Goal: Navigation & Orientation: Understand site structure

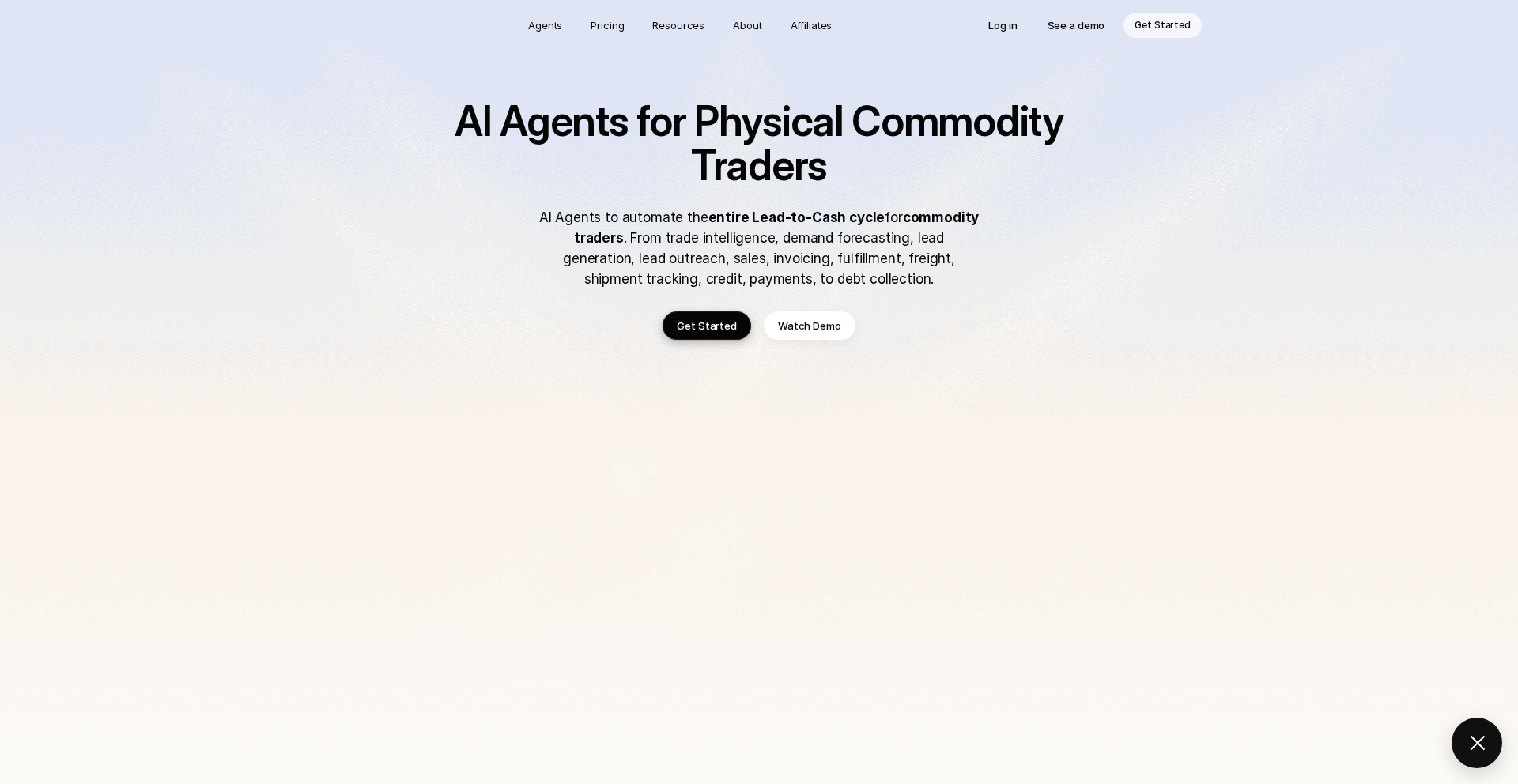
click at [802, 330] on p "Watch Demo" at bounding box center [809, 326] width 64 height 16
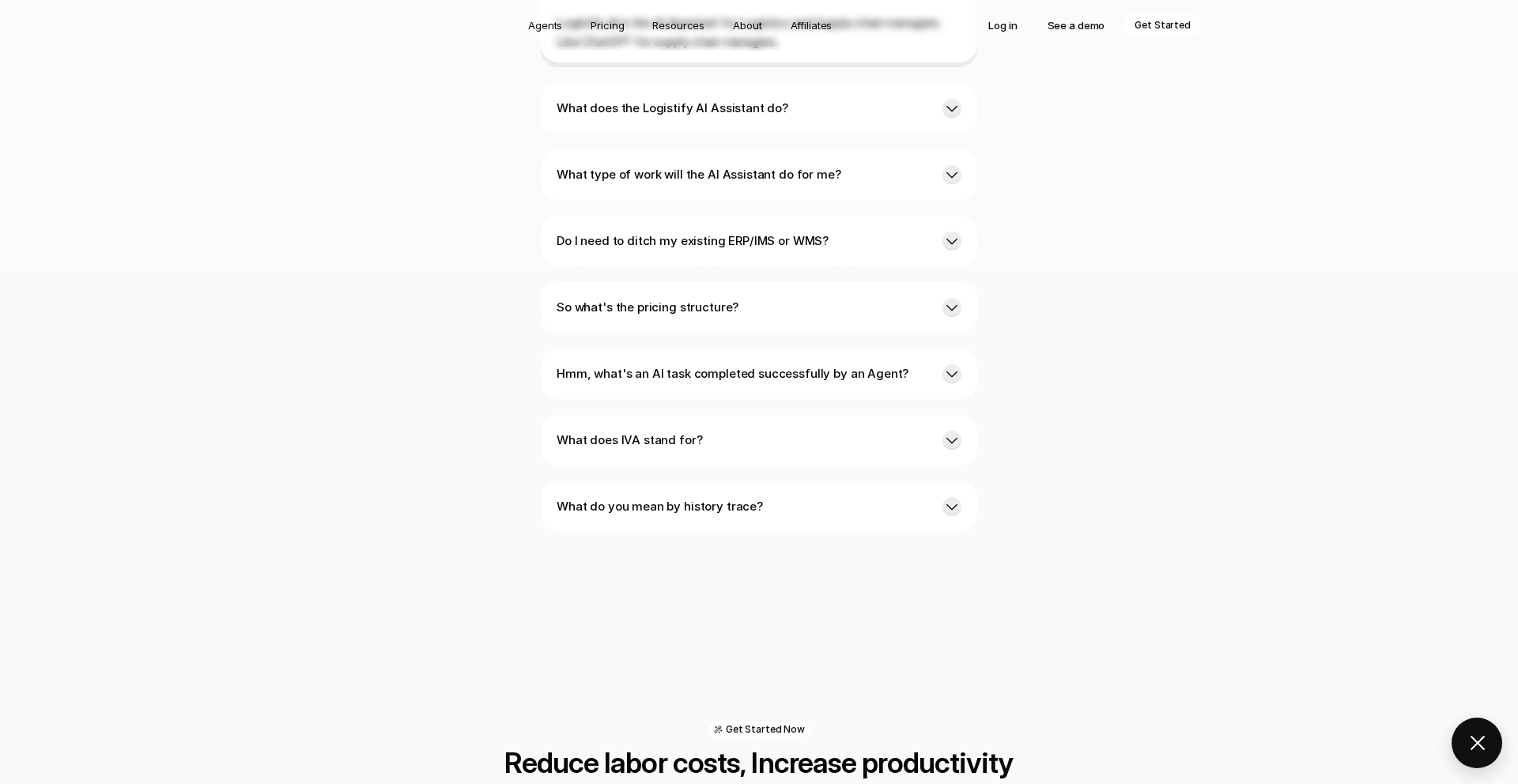
scroll to position [3913, 0]
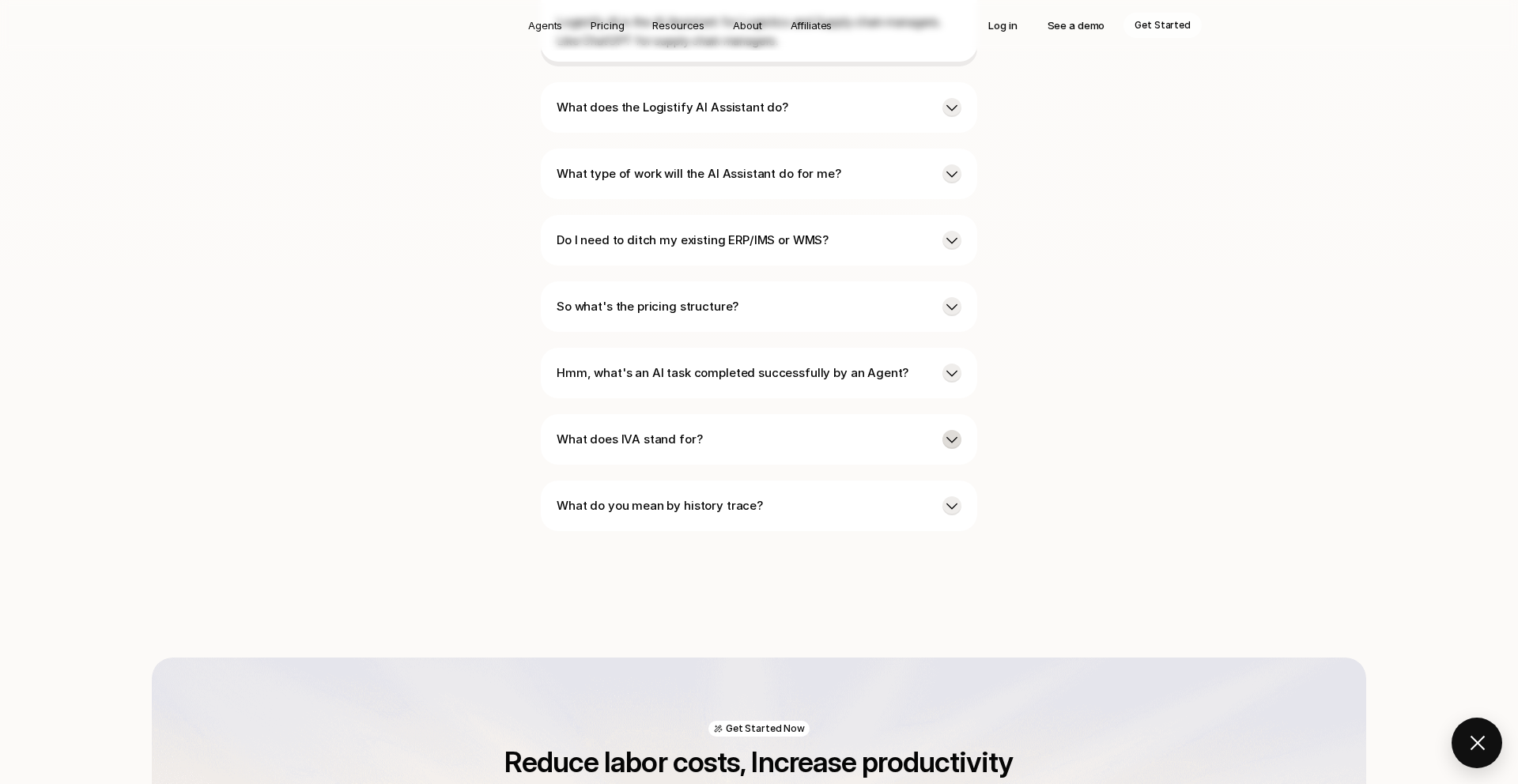
click at [952, 432] on icon at bounding box center [952, 440] width 16 height 16
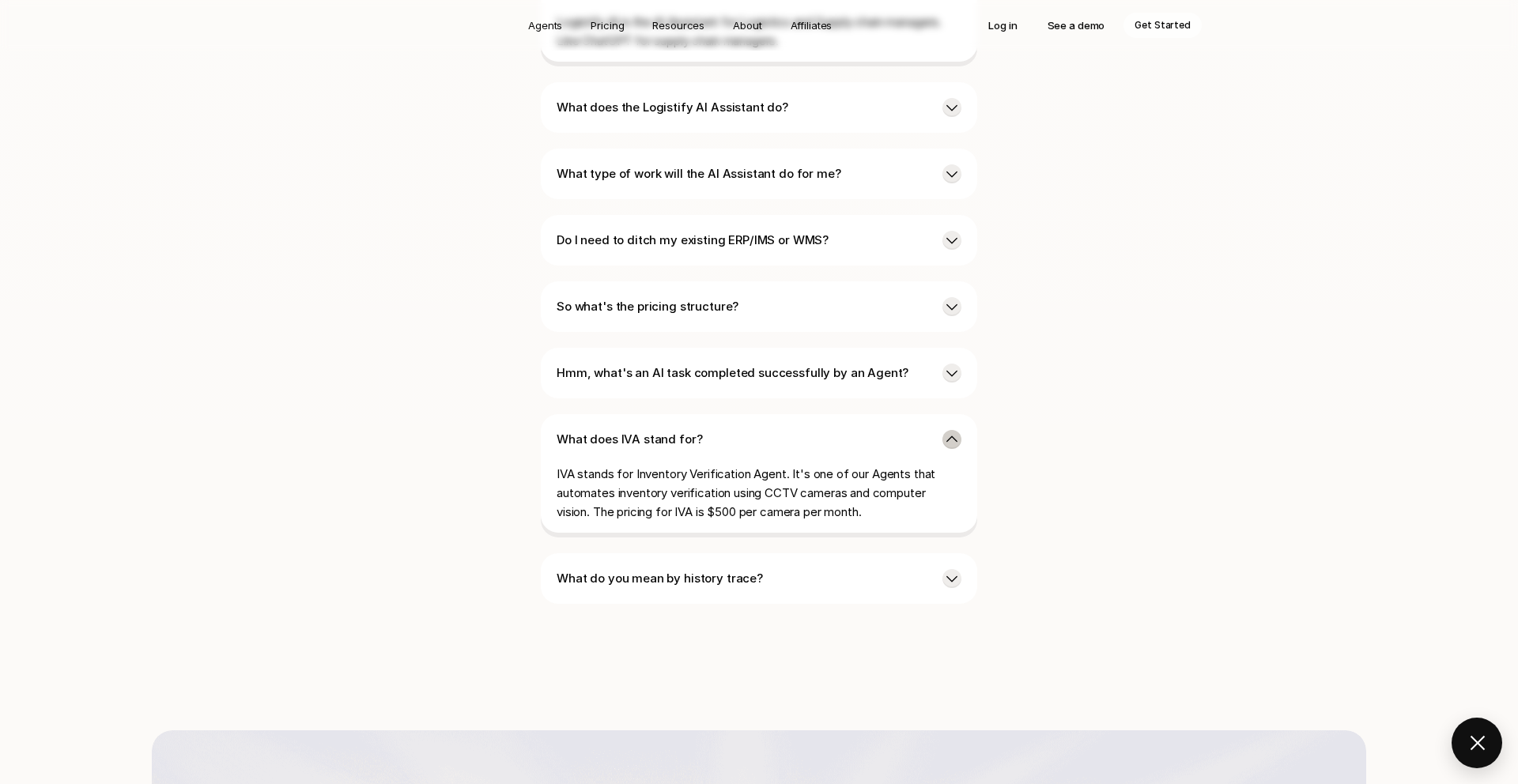
click at [950, 432] on icon at bounding box center [952, 440] width 16 height 16
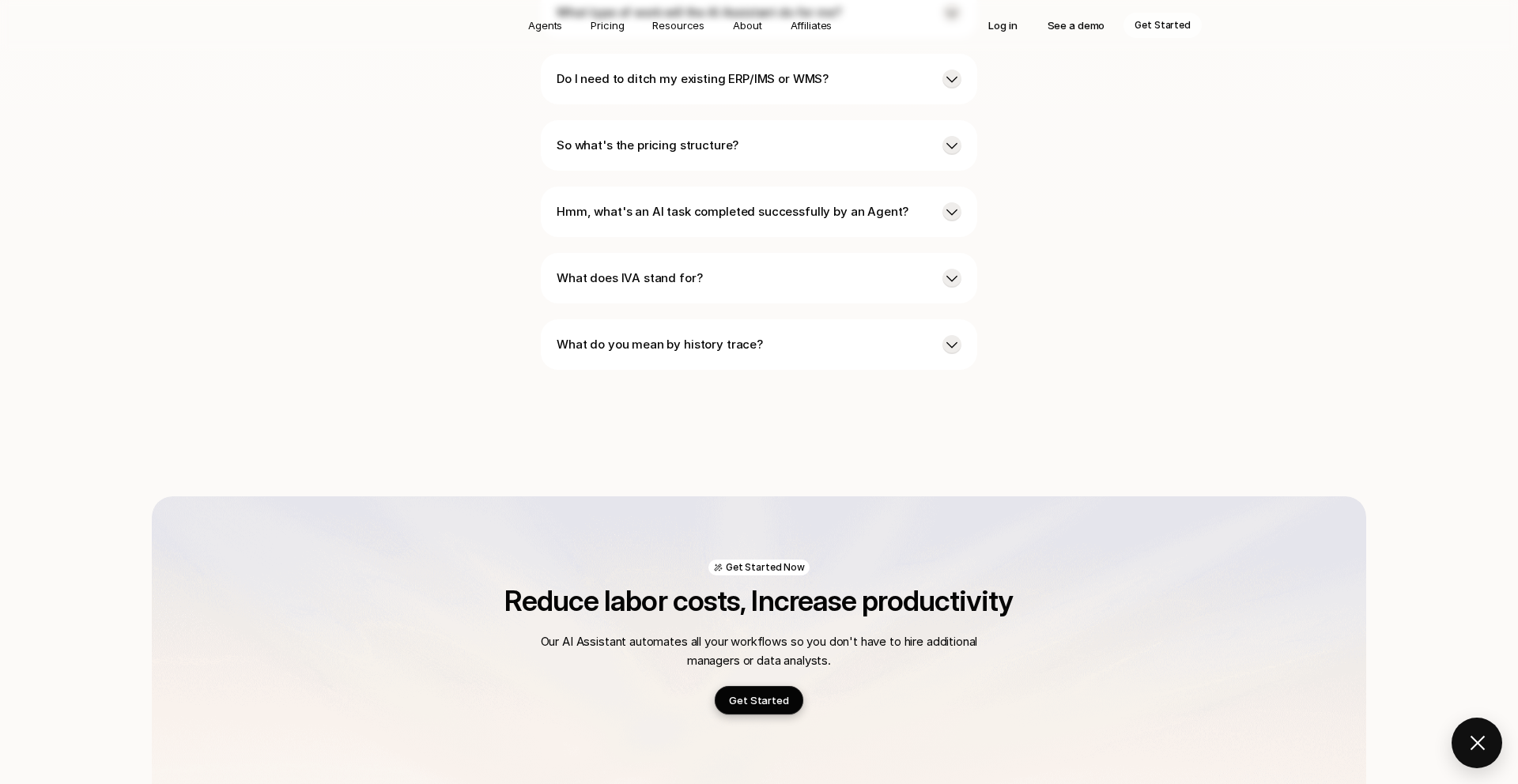
scroll to position [4083, 0]
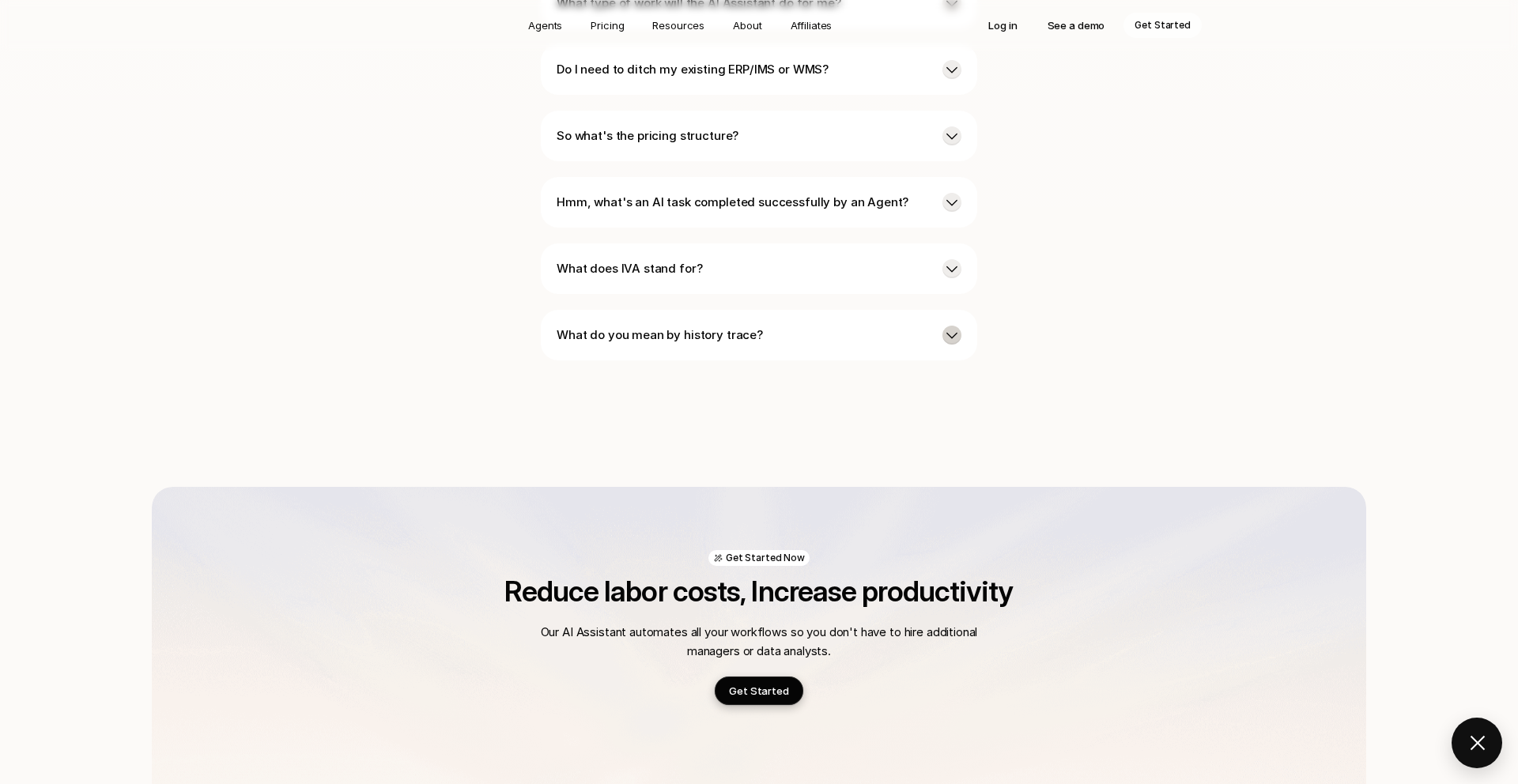
click at [951, 327] on icon at bounding box center [952, 335] width 16 height 16
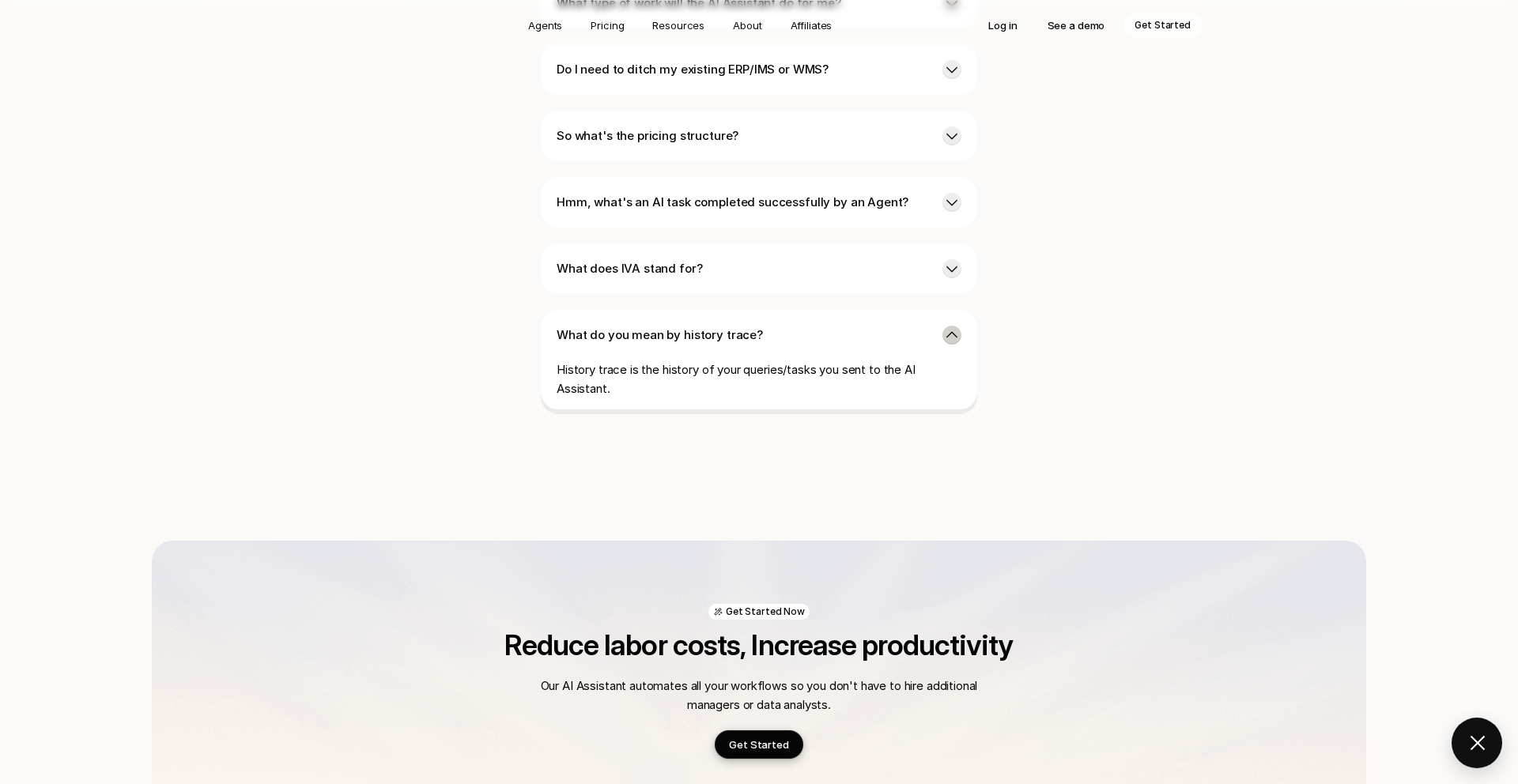
click at [951, 327] on icon at bounding box center [952, 335] width 16 height 16
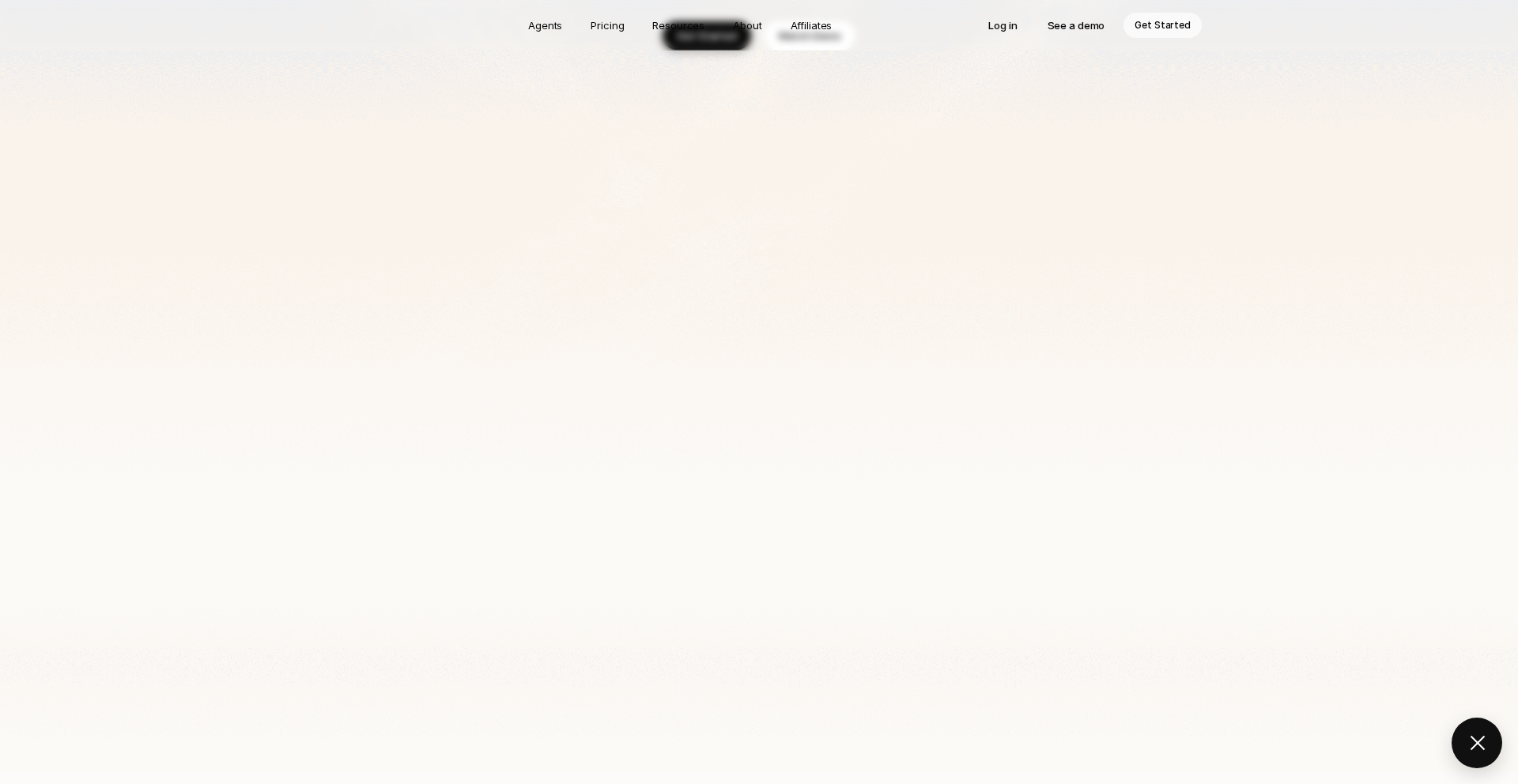
scroll to position [0, 0]
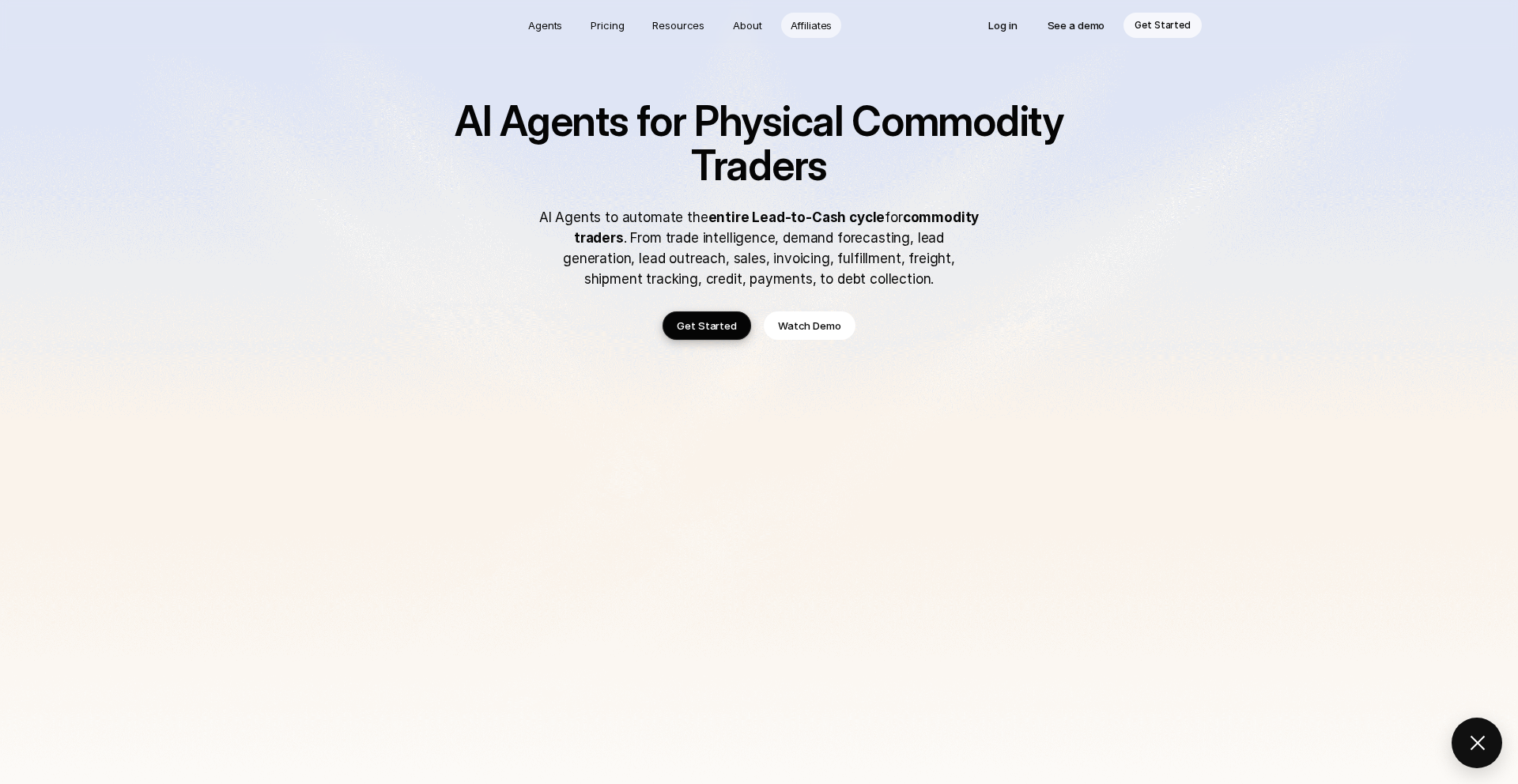
click at [809, 20] on p "Affiliates" at bounding box center [812, 26] width 42 height 16
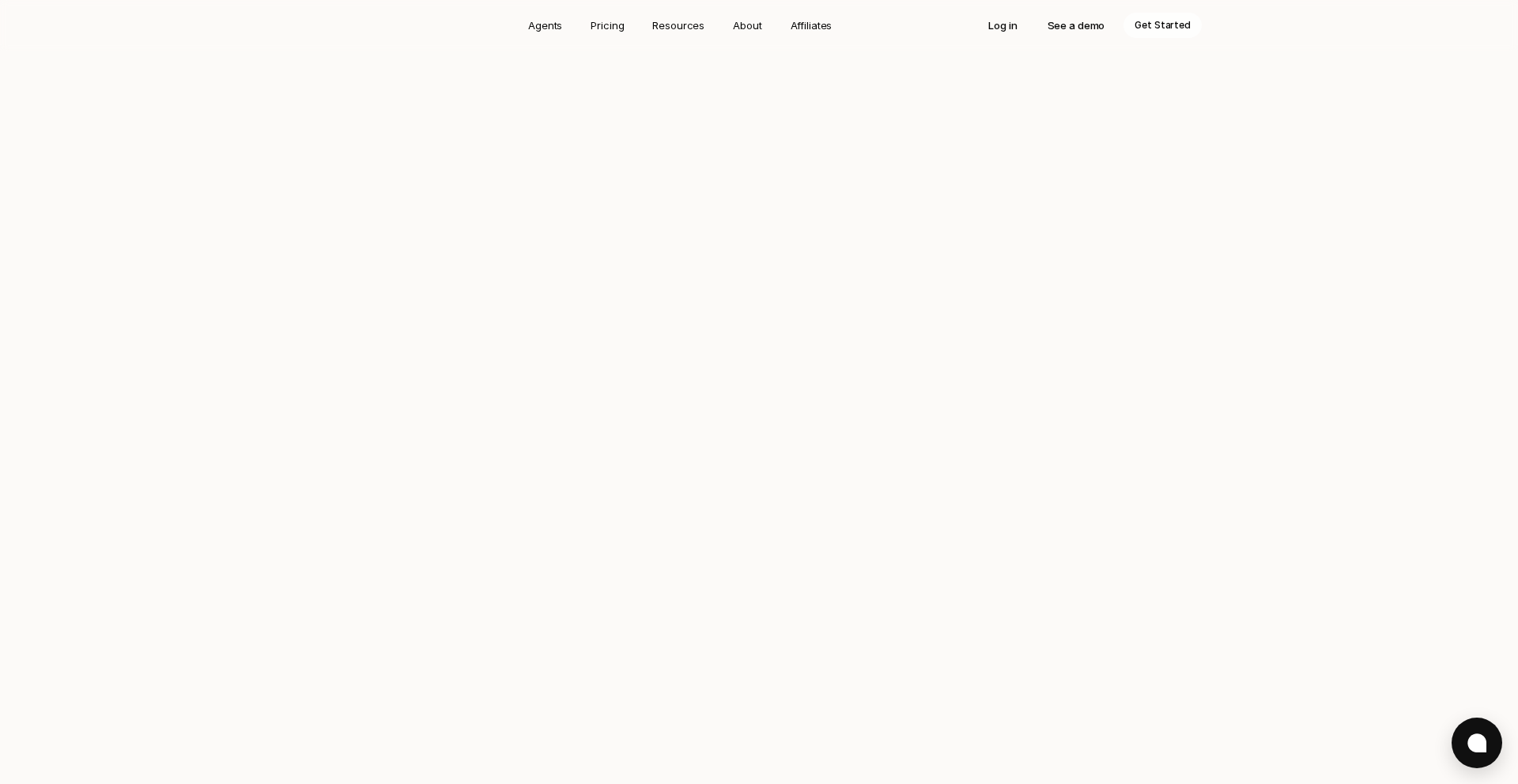
click at [744, 27] on p "About" at bounding box center [747, 26] width 28 height 16
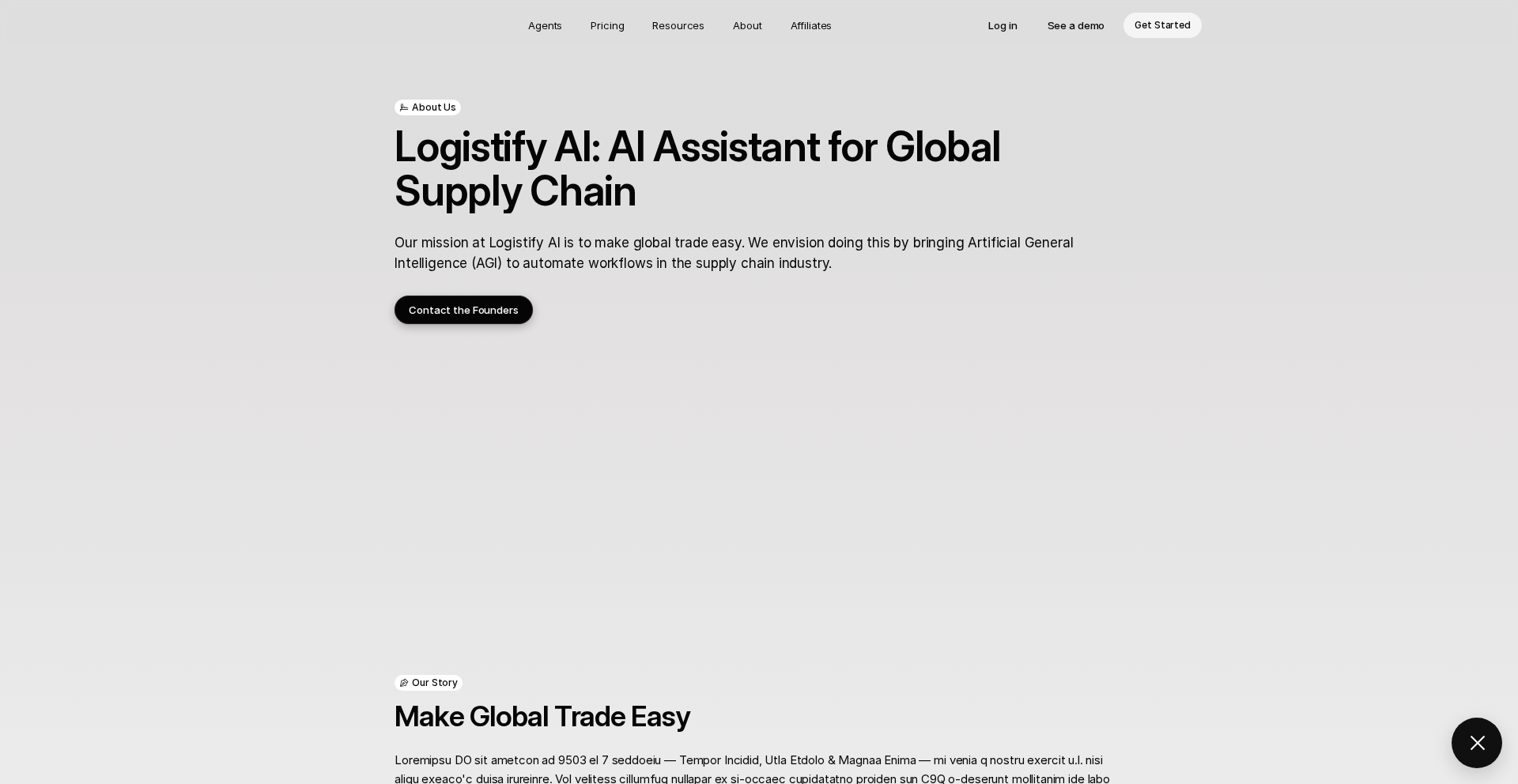
click at [674, 25] on p "Resources" at bounding box center [678, 26] width 52 height 16
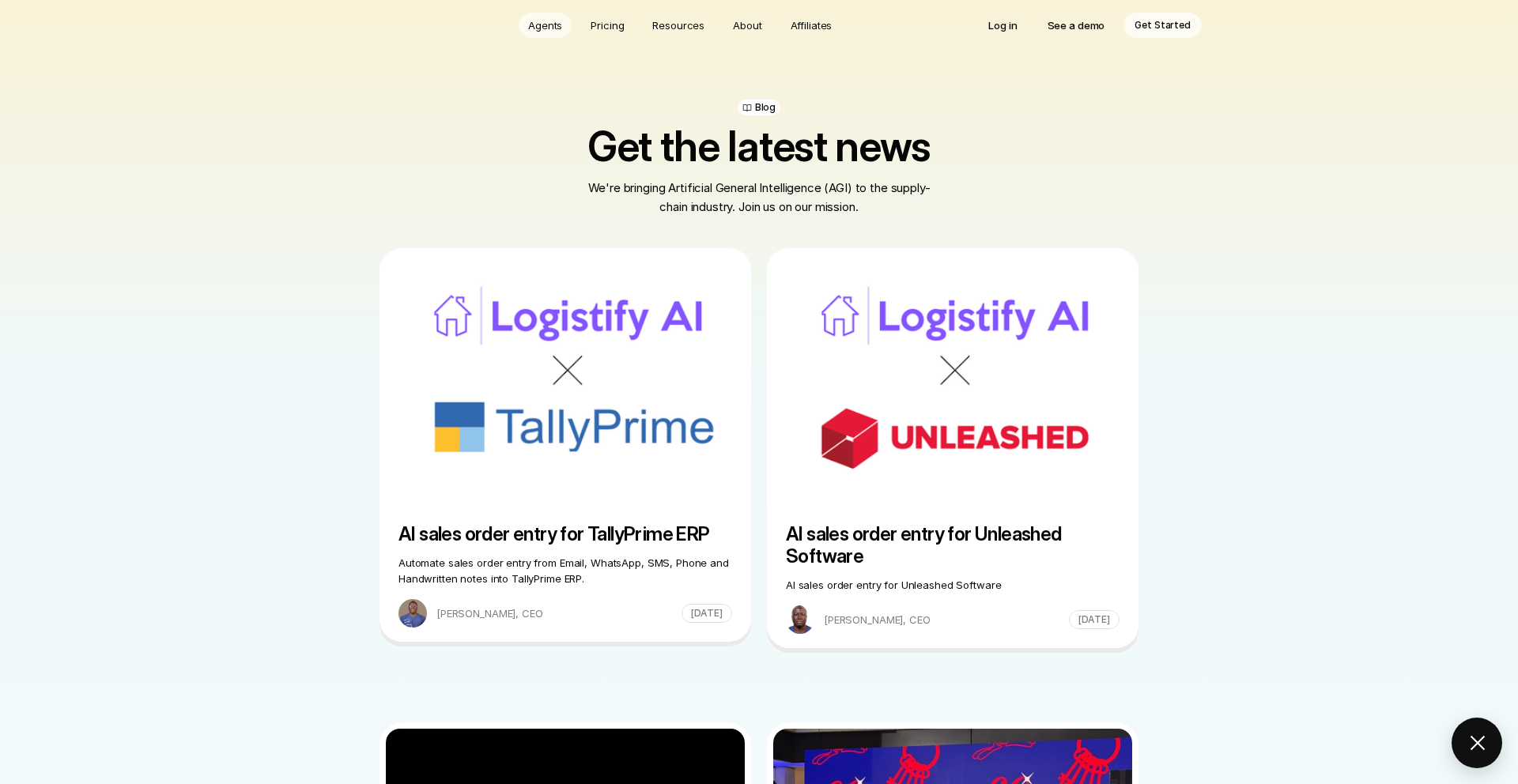
click at [561, 23] on p "Agents" at bounding box center [545, 26] width 34 height 16
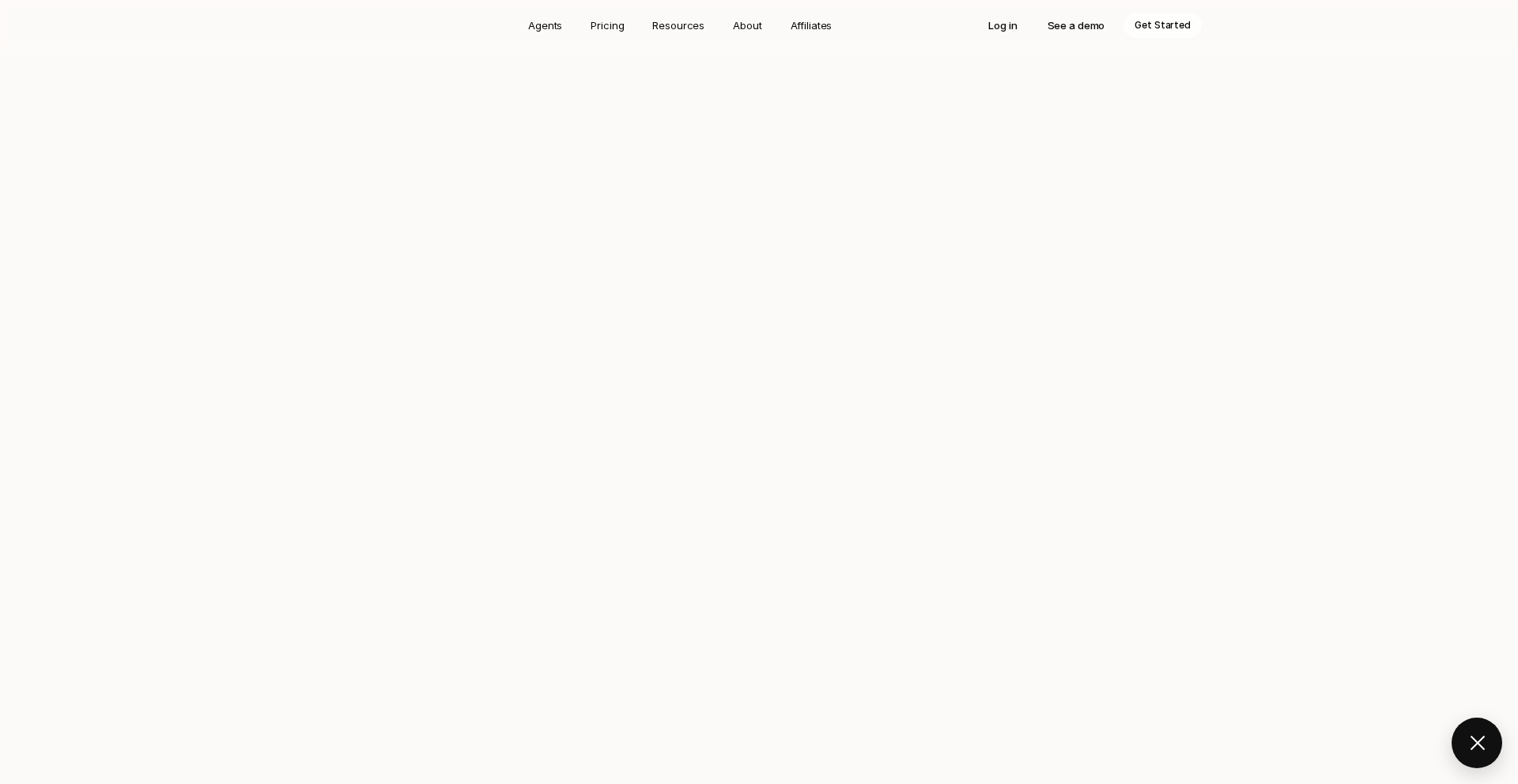
scroll to position [1062, 0]
